Goal: Task Accomplishment & Management: Use online tool/utility

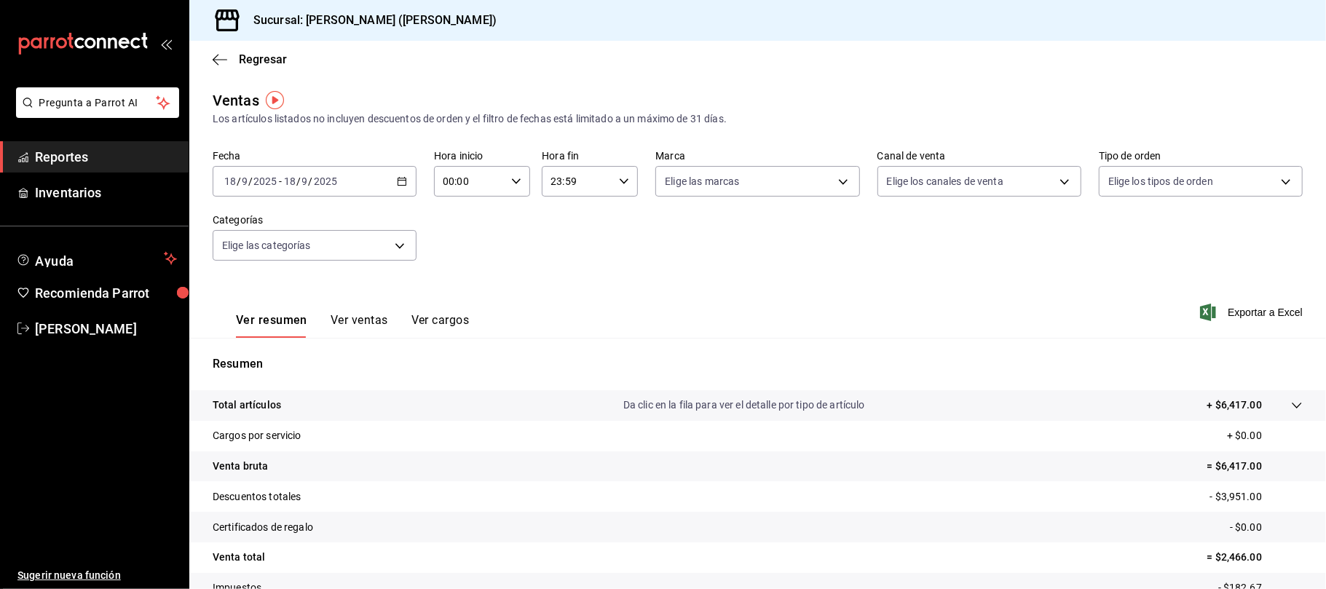
click at [338, 327] on button "Ver ventas" at bounding box center [360, 325] width 58 height 25
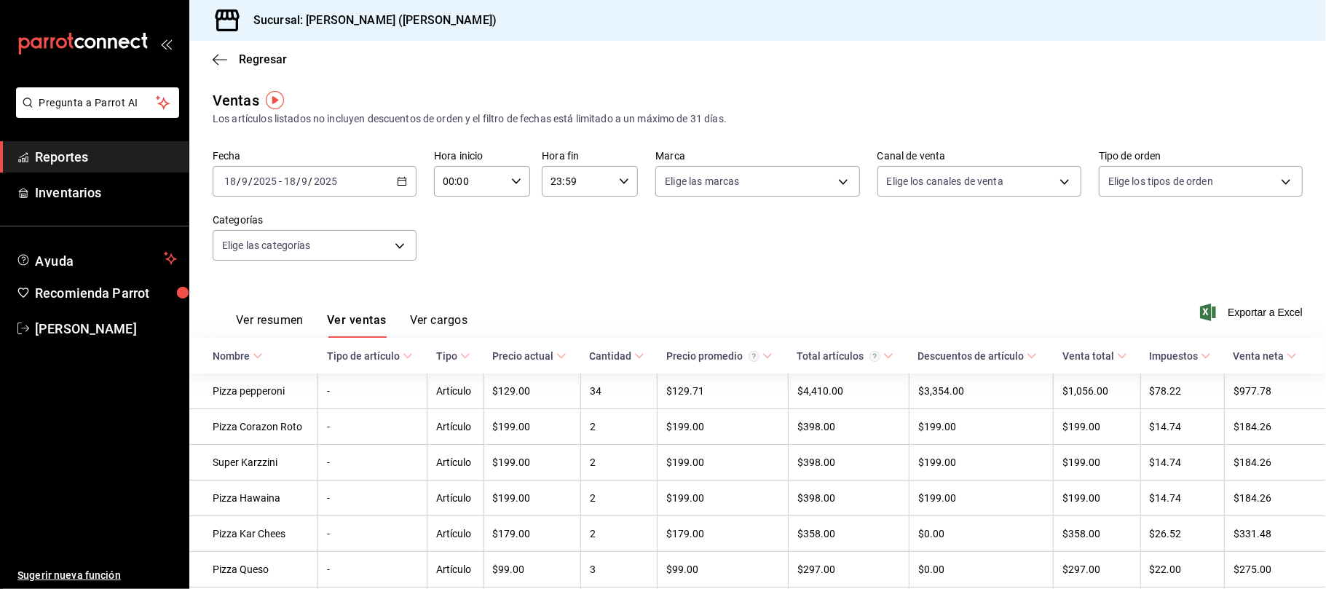
click at [408, 181] on div "[DATE] [DATE] - [DATE] [DATE]" at bounding box center [315, 181] width 204 height 31
click at [277, 220] on span "Hoy" at bounding box center [281, 225] width 113 height 15
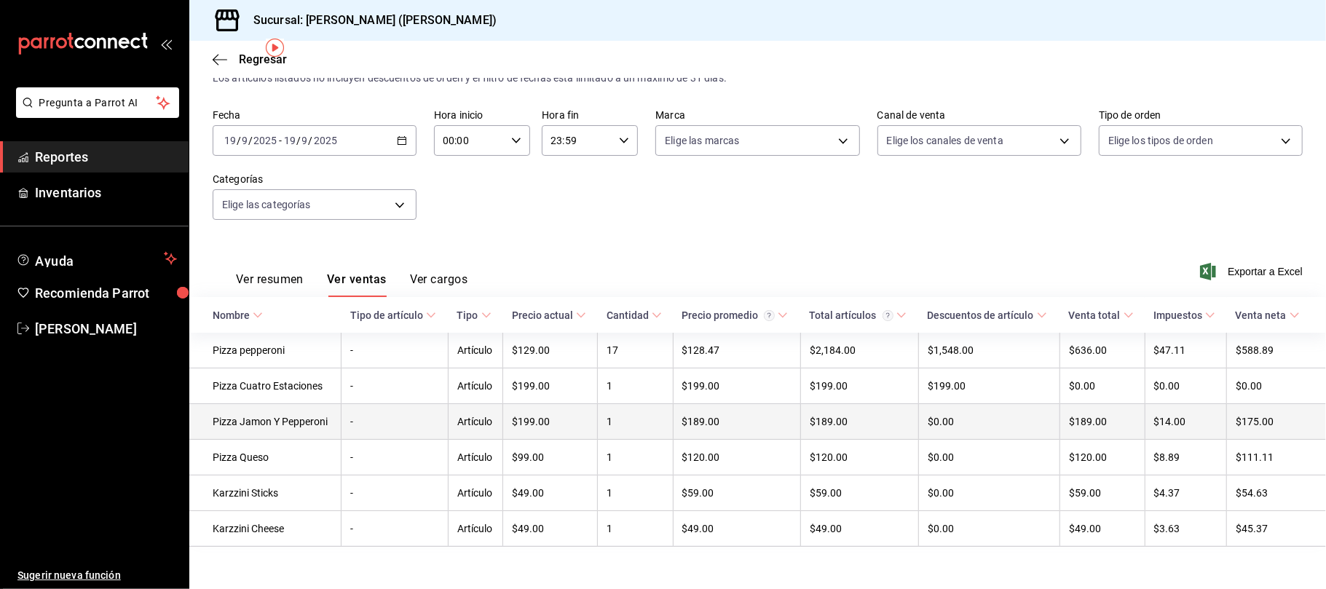
scroll to position [52, 0]
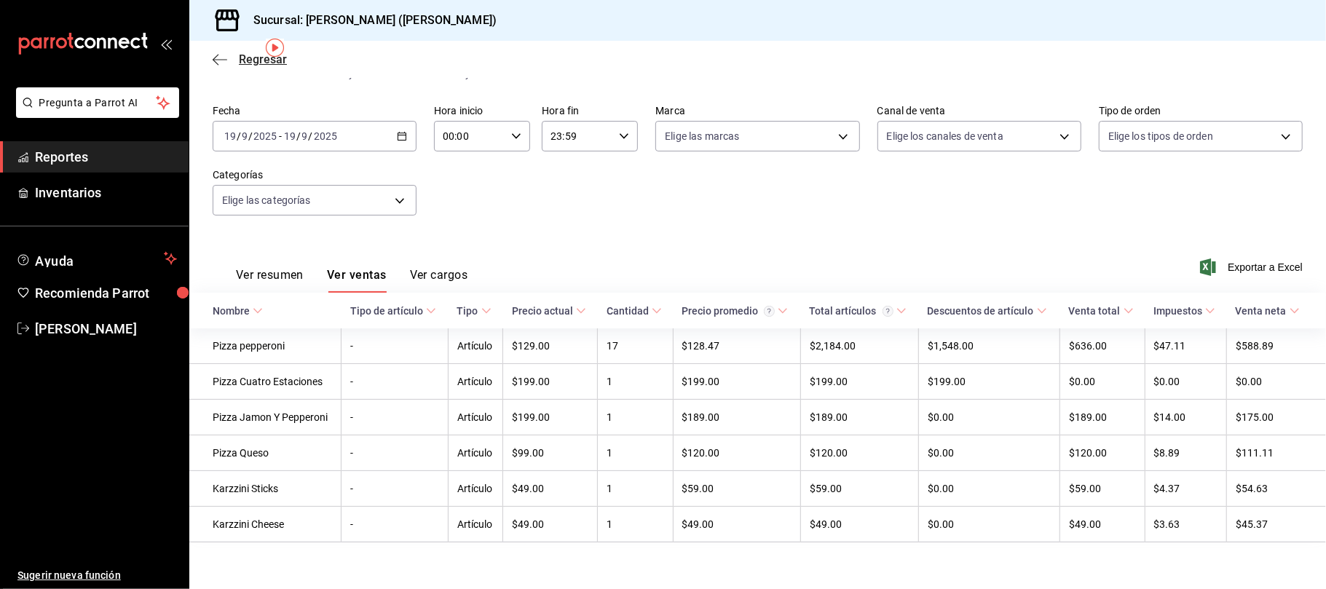
click at [245, 61] on span "Regresar" at bounding box center [263, 59] width 48 height 14
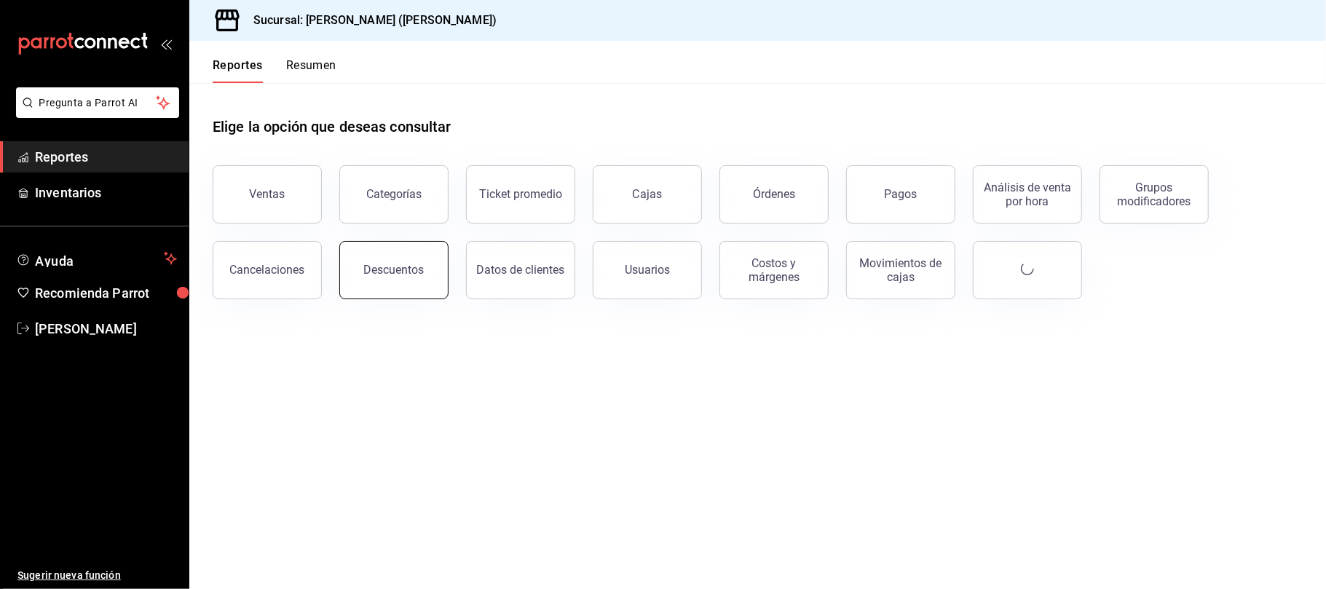
click at [420, 277] on button "Descuentos" at bounding box center [393, 270] width 109 height 58
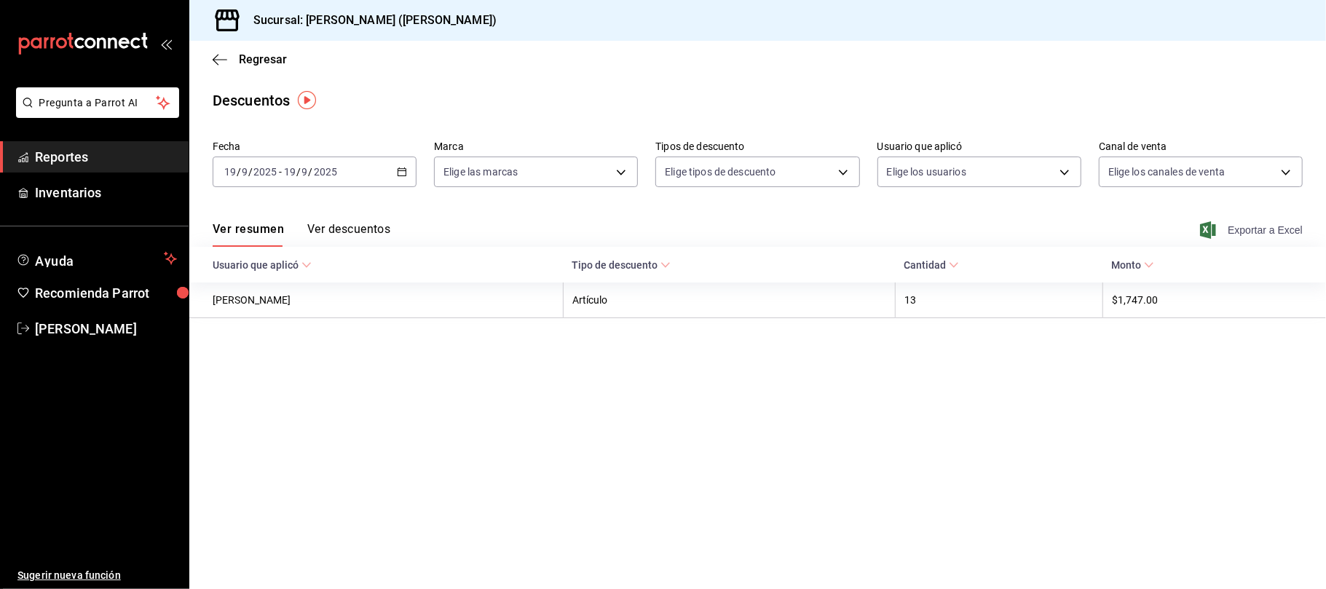
click at [1253, 236] on span "Exportar a Excel" at bounding box center [1253, 229] width 100 height 17
click at [271, 59] on span "Regresar" at bounding box center [263, 59] width 48 height 14
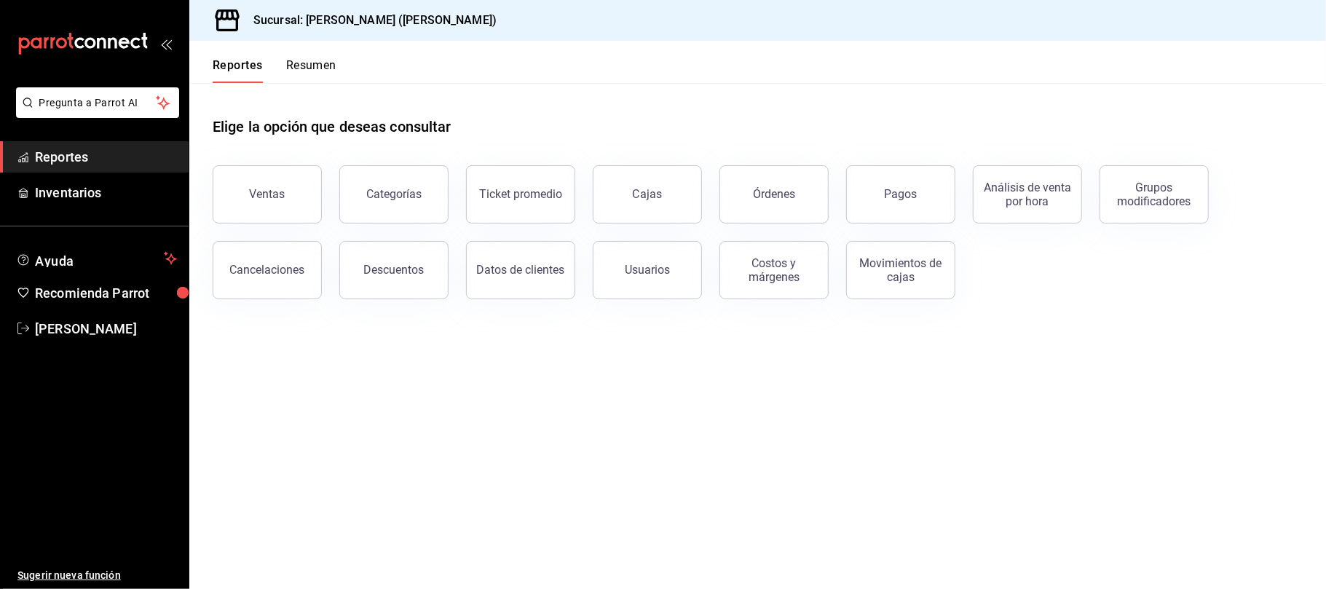
click at [906, 185] on button "Pagos" at bounding box center [900, 194] width 109 height 58
